Goal: Information Seeking & Learning: Learn about a topic

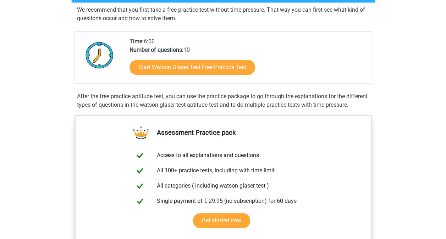
scroll to position [138, 0]
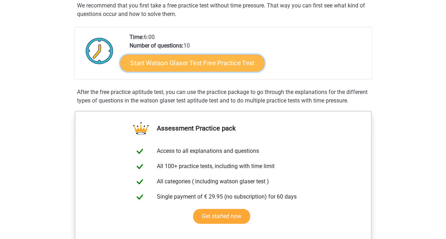
click at [196, 65] on link "Start Watson Glaser Test Free Practice Test" at bounding box center [192, 63] width 145 height 17
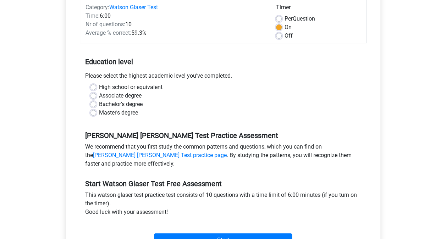
scroll to position [95, 0]
click at [99, 113] on label "Master's degree" at bounding box center [118, 113] width 39 height 9
click at [94, 113] on input "Master's degree" at bounding box center [94, 112] width 6 height 7
radio input "true"
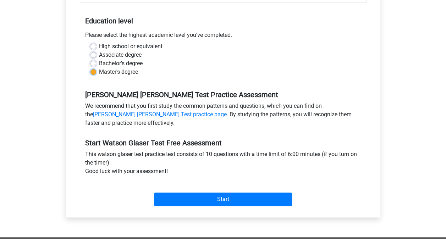
scroll to position [139, 0]
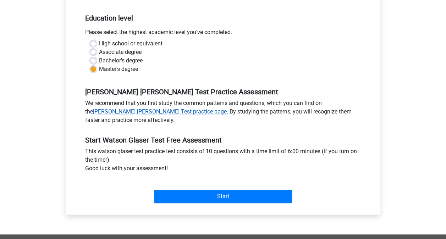
click at [227, 108] on link "Watson Glaser Test practice page" at bounding box center [160, 111] width 134 height 7
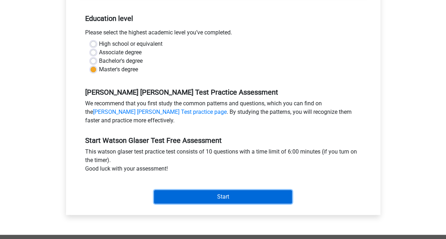
click at [200, 194] on input "Start" at bounding box center [223, 196] width 138 height 13
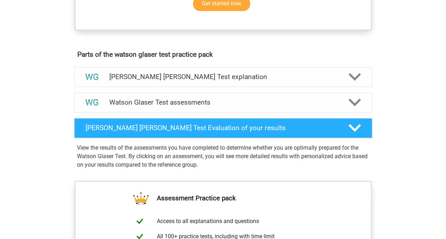
scroll to position [352, 0]
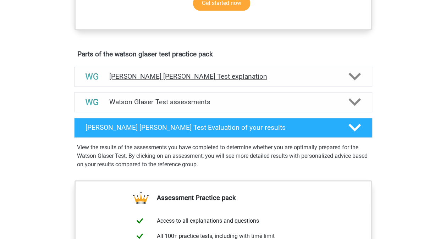
click at [214, 75] on div "Watson Glaser Test explanation" at bounding box center [223, 77] width 298 height 20
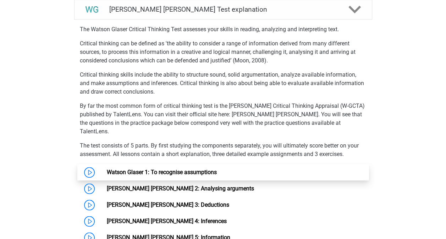
scroll to position [419, 0]
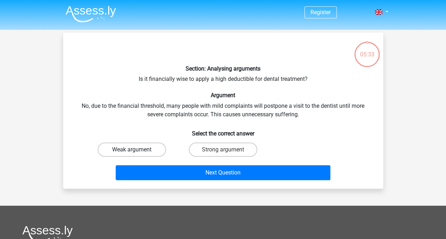
click at [153, 152] on label "Weak argument" at bounding box center [132, 150] width 69 height 14
click at [136, 152] on input "Weak argument" at bounding box center [134, 152] width 5 height 5
radio input "true"
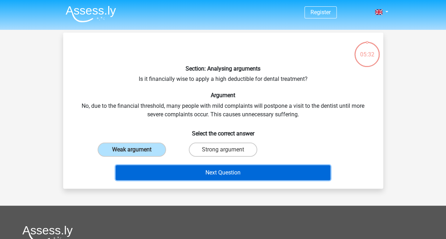
click at [241, 173] on button "Next Question" at bounding box center [223, 173] width 215 height 15
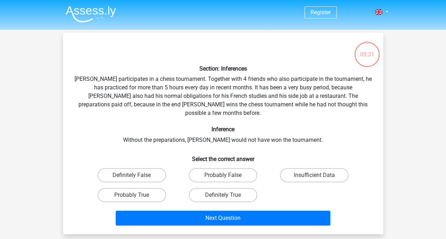
scroll to position [33, 0]
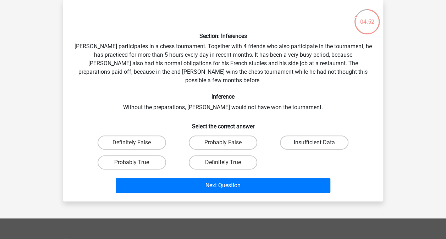
click at [295, 136] on label "Insufficient Data" at bounding box center [314, 143] width 69 height 14
click at [315, 143] on input "Insufficient Data" at bounding box center [317, 145] width 5 height 5
radio input "true"
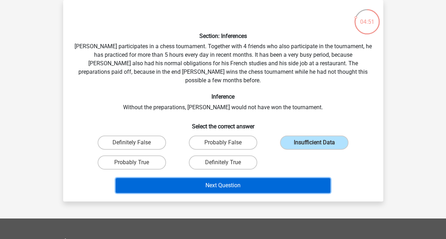
click at [264, 178] on button "Next Question" at bounding box center [223, 185] width 215 height 15
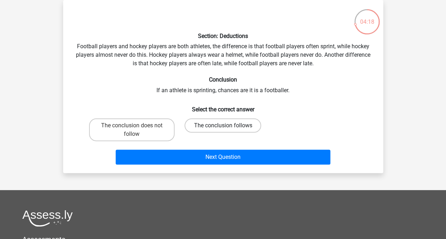
click at [221, 132] on label "The conclusion follows" at bounding box center [223, 126] width 77 height 14
click at [223, 130] on input "The conclusion follows" at bounding box center [225, 128] width 5 height 5
radio input "true"
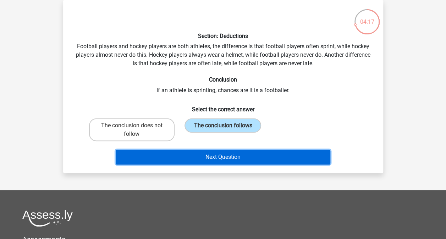
click at [227, 154] on button "Next Question" at bounding box center [223, 157] width 215 height 15
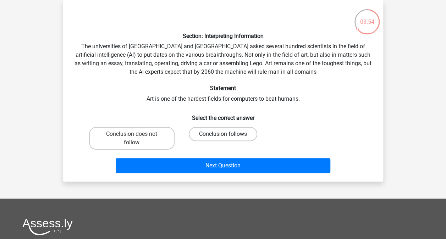
click at [199, 133] on label "Conclusion follows" at bounding box center [223, 134] width 69 height 14
click at [223, 134] on input "Conclusion follows" at bounding box center [225, 136] width 5 height 5
radio input "true"
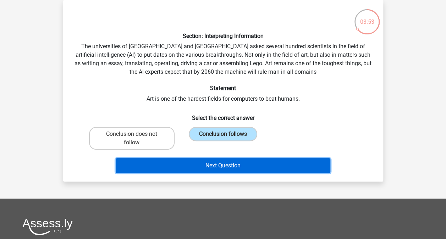
click at [215, 169] on button "Next Question" at bounding box center [223, 165] width 215 height 15
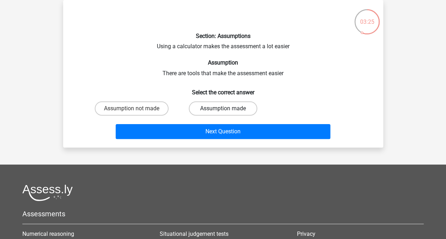
click at [220, 110] on label "Assumption made" at bounding box center [223, 109] width 69 height 14
click at [223, 110] on input "Assumption made" at bounding box center [225, 111] width 5 height 5
radio input "true"
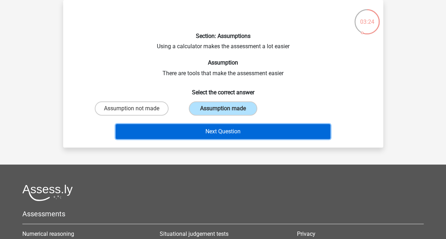
click at [227, 126] on button "Next Question" at bounding box center [223, 131] width 215 height 15
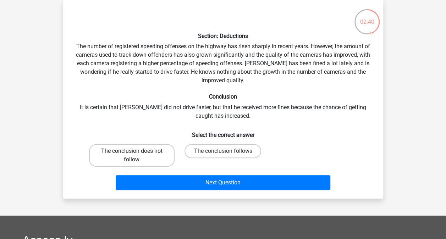
click at [161, 158] on label "The conclusion does not follow" at bounding box center [132, 155] width 86 height 23
click at [136, 156] on input "The conclusion does not follow" at bounding box center [134, 153] width 5 height 5
radio input "true"
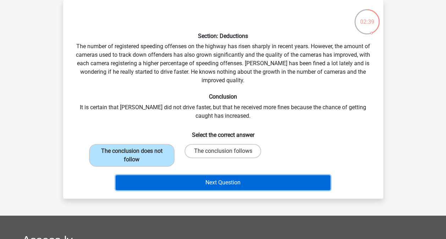
click at [199, 184] on button "Next Question" at bounding box center [223, 182] width 215 height 15
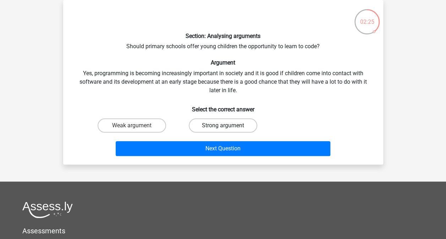
click at [201, 127] on label "Strong argument" at bounding box center [223, 126] width 69 height 14
click at [223, 127] on input "Strong argument" at bounding box center [225, 128] width 5 height 5
radio input "true"
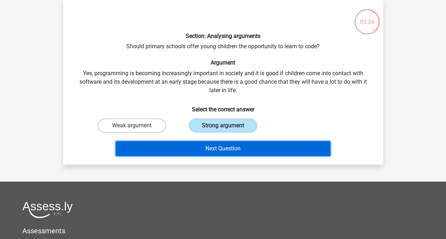
click at [238, 150] on button "Next Question" at bounding box center [223, 148] width 215 height 15
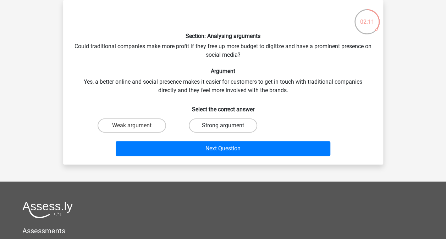
click at [236, 128] on label "Strong argument" at bounding box center [223, 126] width 69 height 14
click at [228, 128] on input "Strong argument" at bounding box center [225, 128] width 5 height 5
radio input "true"
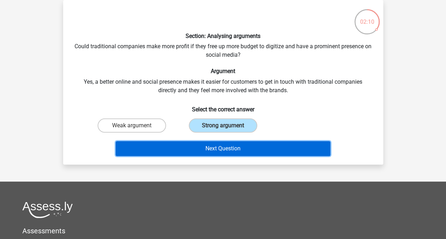
click at [235, 146] on button "Next Question" at bounding box center [223, 148] width 215 height 15
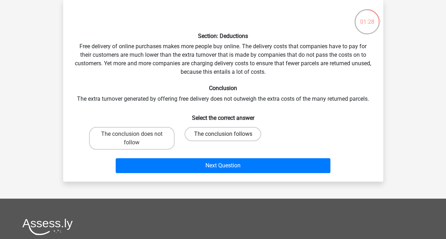
click at [219, 131] on label "The conclusion follows" at bounding box center [223, 134] width 77 height 14
click at [223, 134] on input "The conclusion follows" at bounding box center [225, 136] width 5 height 5
radio input "true"
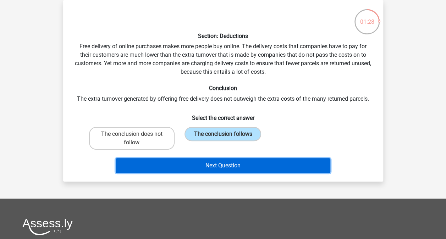
click at [242, 164] on button "Next Question" at bounding box center [223, 165] width 215 height 15
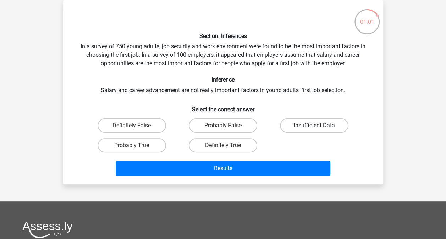
click at [304, 127] on label "Insufficient Data" at bounding box center [314, 126] width 69 height 14
click at [315, 127] on input "Insufficient Data" at bounding box center [317, 128] width 5 height 5
radio input "true"
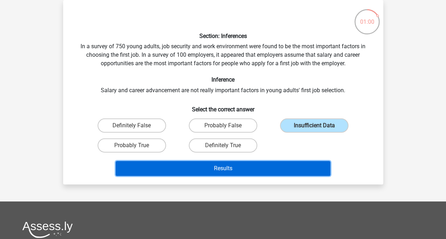
click at [259, 164] on button "Results" at bounding box center [223, 168] width 215 height 15
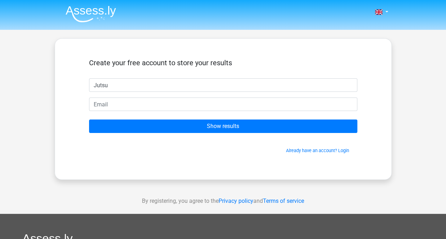
type input "Jutsu"
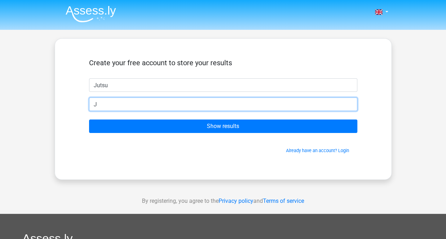
type input "justusbren@hotmail.com"
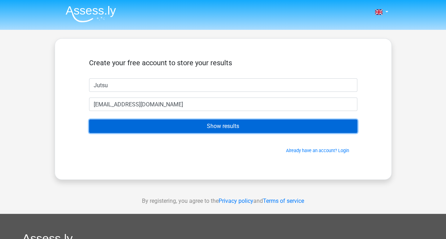
click at [220, 123] on input "Show results" at bounding box center [223, 126] width 269 height 13
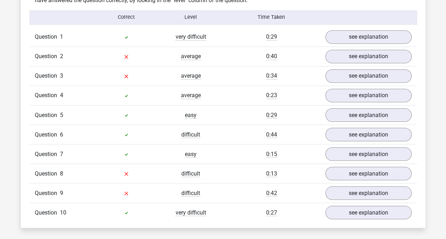
scroll to position [570, 0]
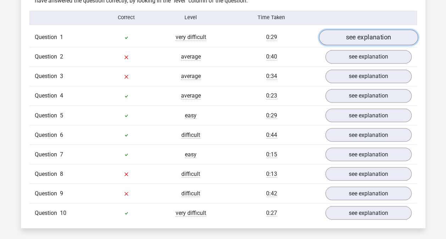
click at [345, 35] on link "see explanation" at bounding box center [368, 37] width 99 height 16
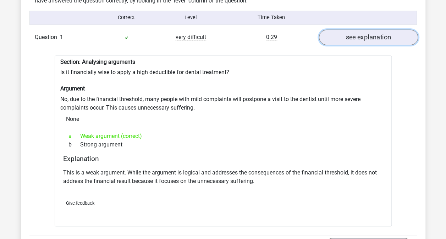
click at [365, 32] on link "see explanation" at bounding box center [368, 37] width 99 height 16
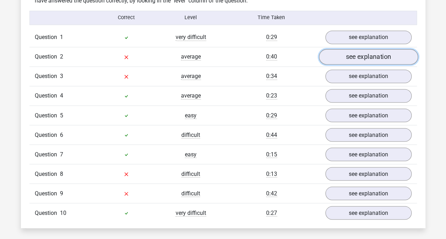
click at [356, 54] on link "see explanation" at bounding box center [368, 57] width 99 height 16
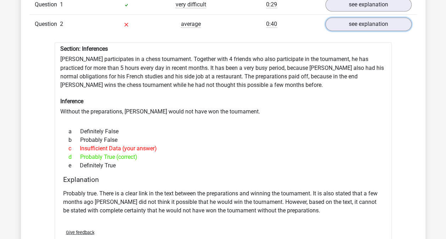
scroll to position [564, 0]
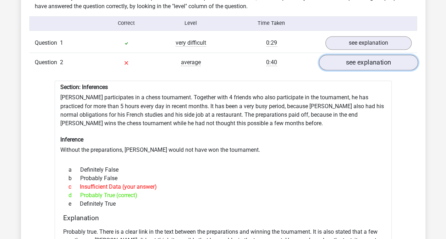
click at [373, 60] on link "see explanation" at bounding box center [368, 63] width 99 height 16
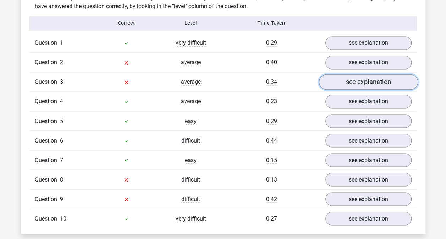
click at [368, 81] on link "see explanation" at bounding box center [368, 82] width 99 height 16
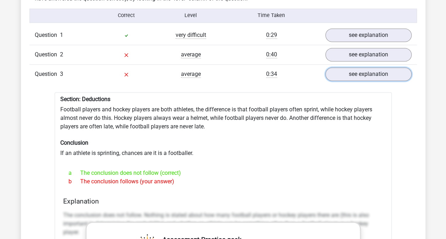
scroll to position [572, 0]
click at [348, 78] on link "see explanation" at bounding box center [368, 74] width 99 height 16
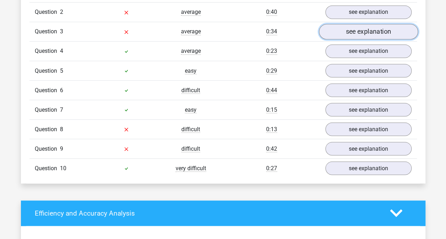
scroll to position [618, 0]
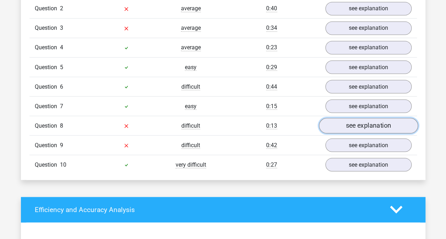
click at [352, 124] on link "see explanation" at bounding box center [368, 126] width 99 height 16
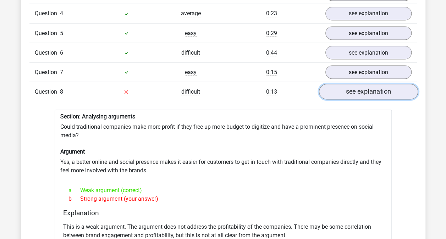
scroll to position [650, 0]
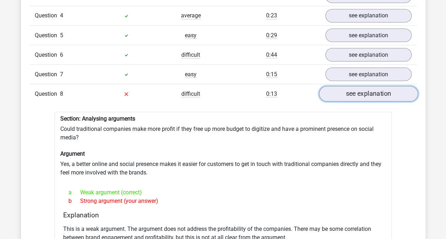
click at [354, 86] on link "see explanation" at bounding box center [368, 94] width 99 height 16
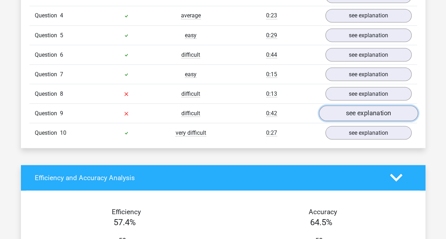
click at [357, 109] on link "see explanation" at bounding box center [368, 113] width 99 height 16
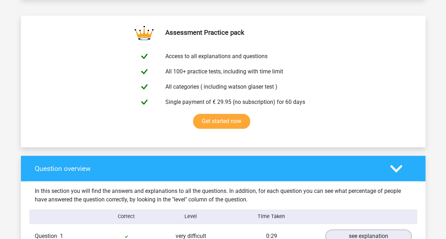
scroll to position [357, 0]
